Goal: Task Accomplishment & Management: Manage account settings

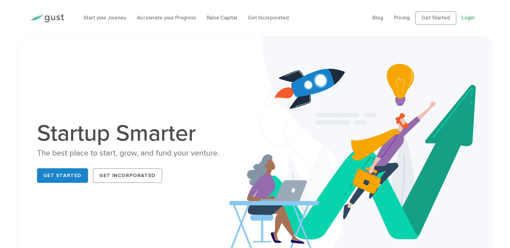
click at [463, 18] on link "Login" at bounding box center [468, 18] width 13 height 6
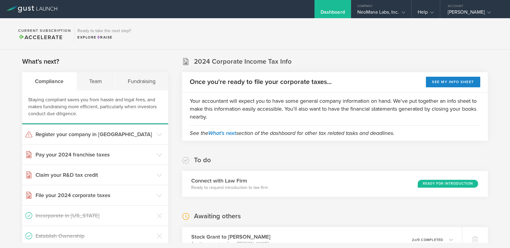
scroll to position [0, 0]
click at [370, 15] on div "NeoMana Labs, Inc." at bounding box center [381, 13] width 48 height 9
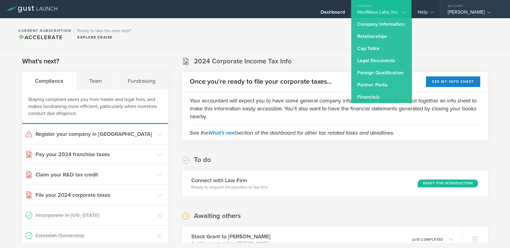
click at [448, 13] on div "George J Peacock" at bounding box center [474, 13] width 52 height 9
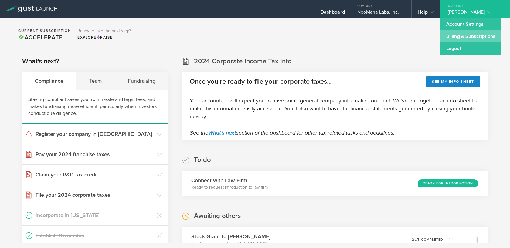
click at [453, 38] on link "Billing & Subscriptions" at bounding box center [470, 36] width 61 height 12
